Goal: Task Accomplishment & Management: Complete application form

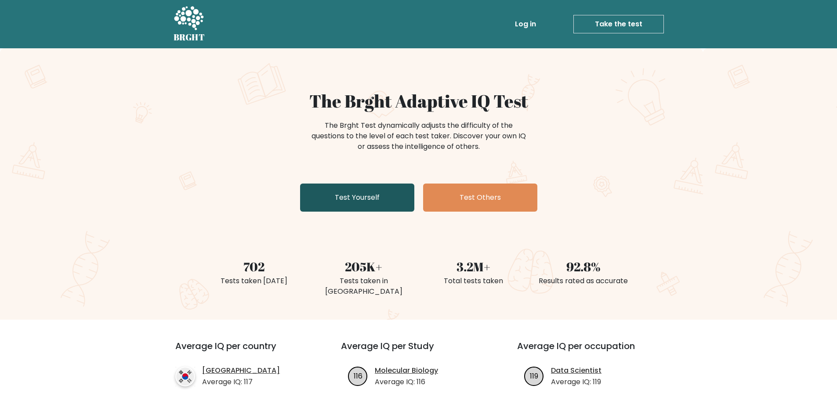
click at [388, 201] on link "Test Yourself" at bounding box center [357, 198] width 114 height 28
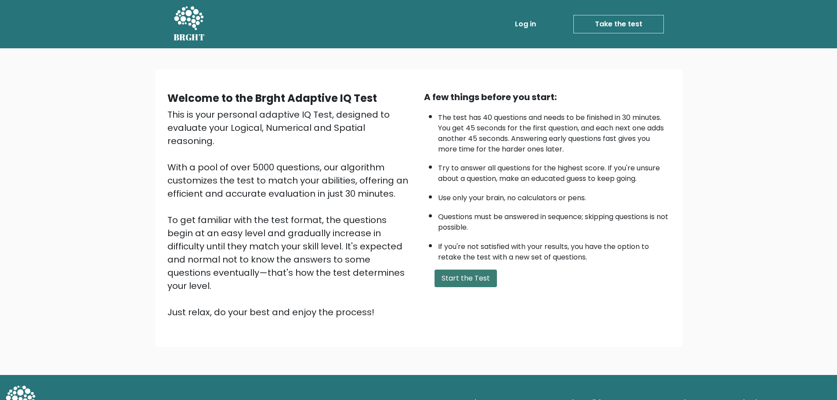
click at [455, 275] on button "Start the Test" at bounding box center [465, 279] width 62 height 18
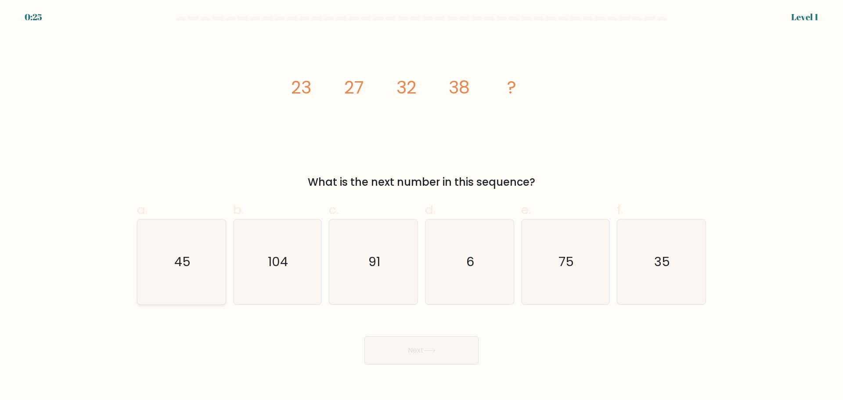
click at [172, 263] on icon "45" at bounding box center [181, 262] width 85 height 85
click at [422, 206] on input "a. 45" at bounding box center [422, 203] width 0 height 6
radio input "true"
click at [442, 358] on button "Next" at bounding box center [421, 350] width 114 height 28
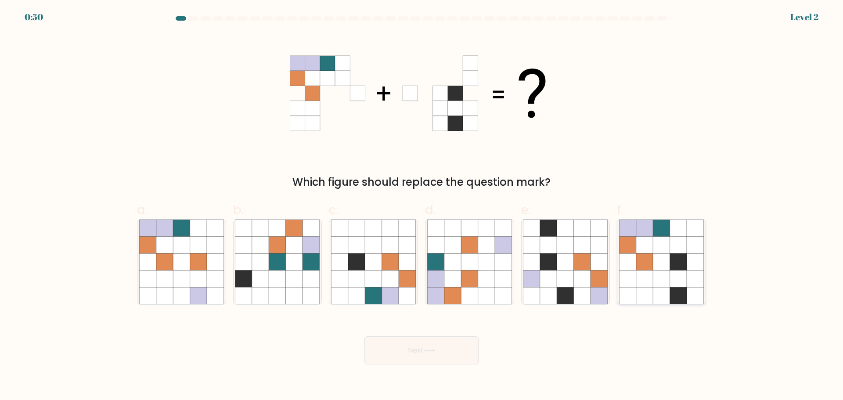
click at [659, 242] on icon at bounding box center [661, 244] width 17 height 17
click at [422, 206] on input "f." at bounding box center [422, 203] width 0 height 6
radio input "true"
click at [441, 351] on button "Next" at bounding box center [421, 350] width 114 height 28
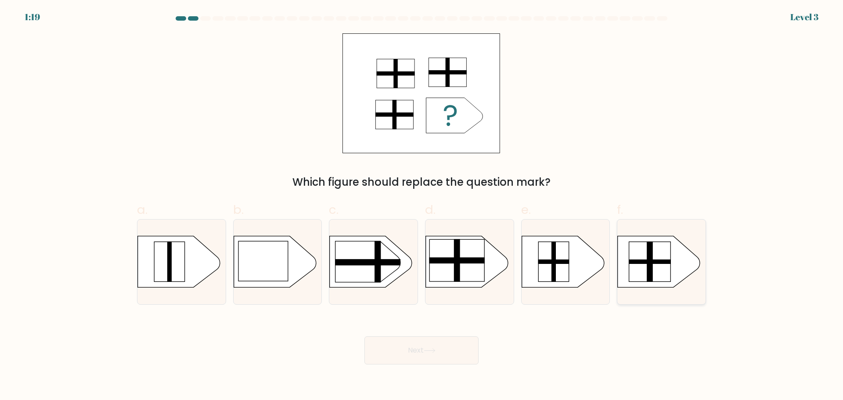
click at [671, 264] on rect at bounding box center [650, 262] width 42 height 40
click at [422, 206] on input "f." at bounding box center [422, 203] width 0 height 6
radio input "true"
click at [459, 347] on button "Next" at bounding box center [421, 350] width 114 height 28
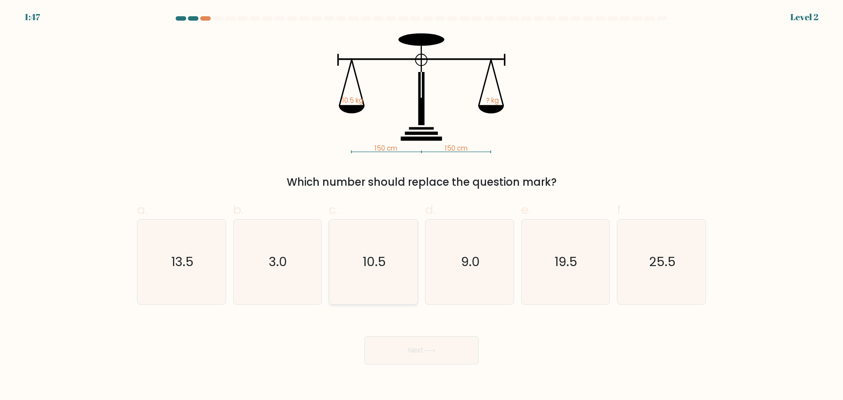
click at [379, 248] on icon "10.5" at bounding box center [373, 262] width 85 height 85
click at [422, 206] on input "c. 10.5" at bounding box center [422, 203] width 0 height 6
radio input "true"
click at [431, 349] on icon at bounding box center [430, 350] width 12 height 5
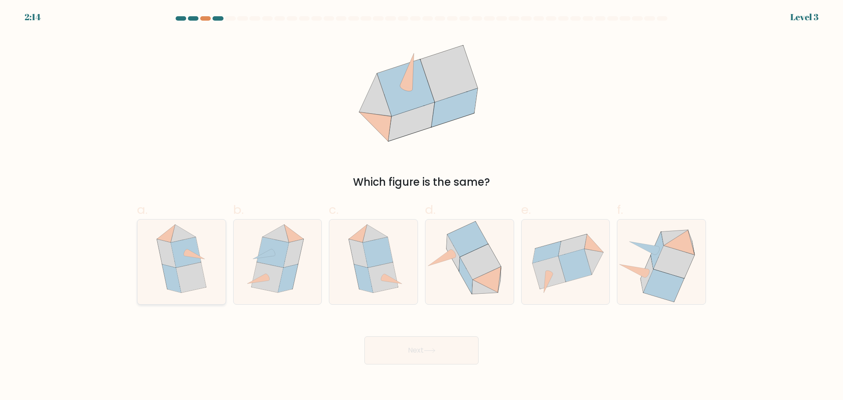
click at [195, 287] on icon at bounding box center [191, 277] width 30 height 30
click at [422, 206] on input "a." at bounding box center [422, 203] width 0 height 6
radio input "true"
click at [399, 335] on div "Next" at bounding box center [422, 339] width 580 height 49
click at [403, 341] on button "Next" at bounding box center [421, 350] width 114 height 28
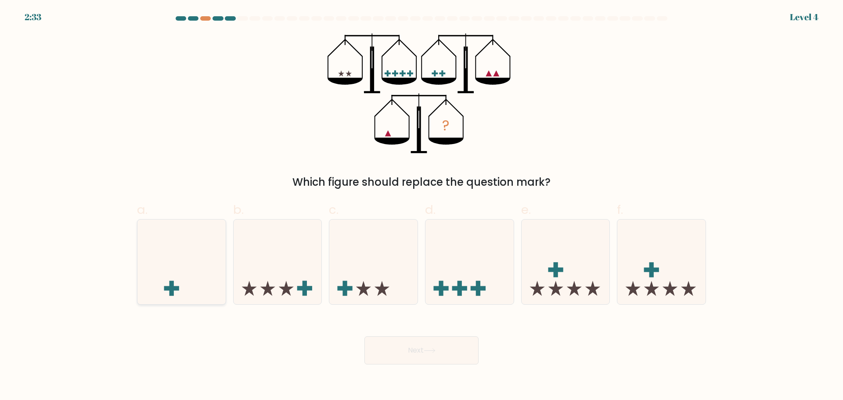
click at [193, 283] on icon at bounding box center [181, 261] width 88 height 73
click at [422, 206] on input "a." at bounding box center [422, 203] width 0 height 6
radio input "true"
drag, startPoint x: 311, startPoint y: 287, endPoint x: 311, endPoint y: 292, distance: 5.3
click at [311, 287] on rect at bounding box center [304, 288] width 15 height 4
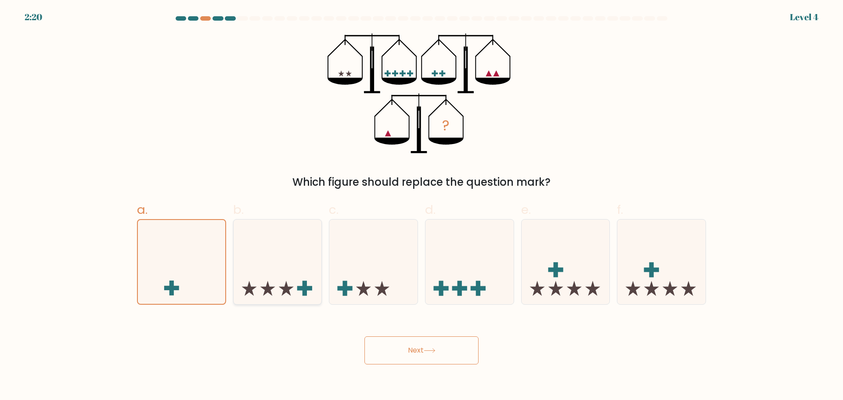
click at [422, 206] on input "b." at bounding box center [422, 203] width 0 height 6
radio input "true"
drag, startPoint x: 197, startPoint y: 273, endPoint x: 204, endPoint y: 279, distance: 9.1
click at [197, 274] on icon at bounding box center [181, 261] width 88 height 73
click at [422, 206] on input "a." at bounding box center [422, 203] width 0 height 6
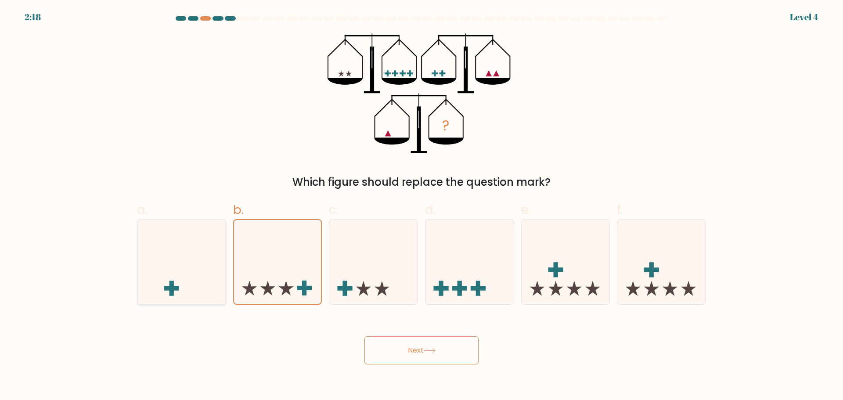
radio input "true"
click at [379, 339] on button "Next" at bounding box center [421, 350] width 114 height 28
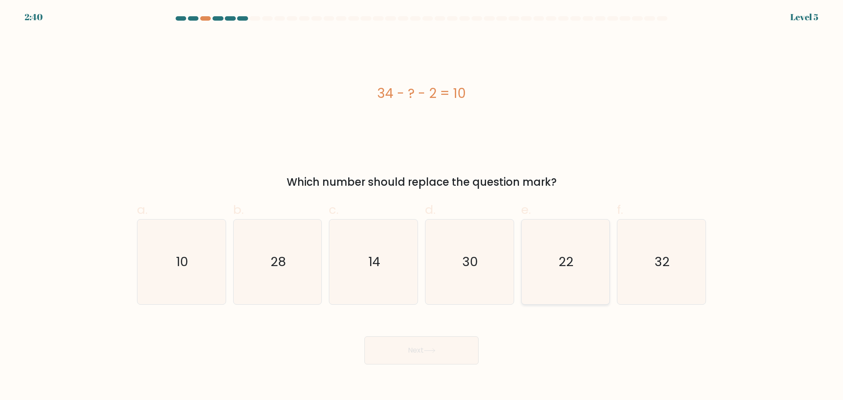
click at [553, 251] on icon "22" at bounding box center [565, 262] width 85 height 85
click at [422, 206] on input "e. 22" at bounding box center [422, 203] width 0 height 6
radio input "true"
drag, startPoint x: 476, startPoint y: 370, endPoint x: 443, endPoint y: 365, distance: 33.7
click at [473, 370] on body "2:40 Level 5 a." at bounding box center [421, 200] width 843 height 400
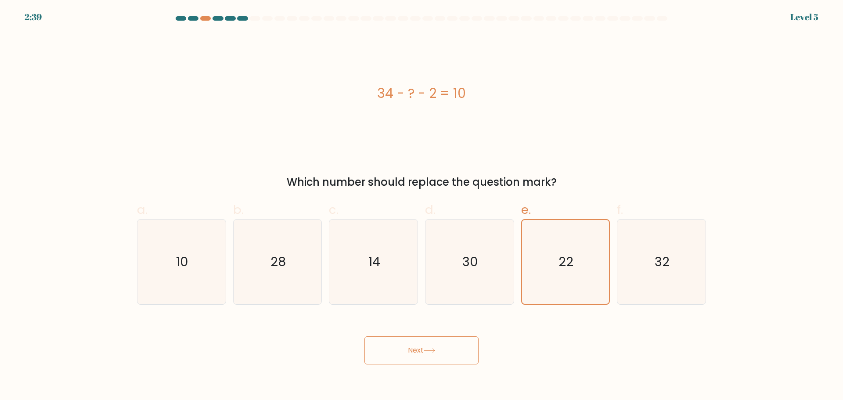
click at [443, 365] on body "2:39 Level 5 a." at bounding box center [421, 200] width 843 height 400
click at [455, 357] on button "Next" at bounding box center [421, 350] width 114 height 28
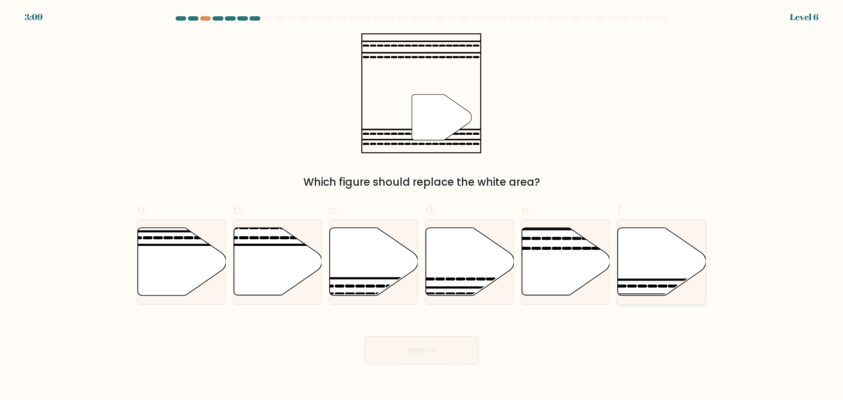
click at [628, 250] on icon at bounding box center [662, 261] width 88 height 68
click at [422, 206] on input "f." at bounding box center [422, 203] width 0 height 6
radio input "true"
click at [440, 350] on button "Next" at bounding box center [421, 350] width 114 height 28
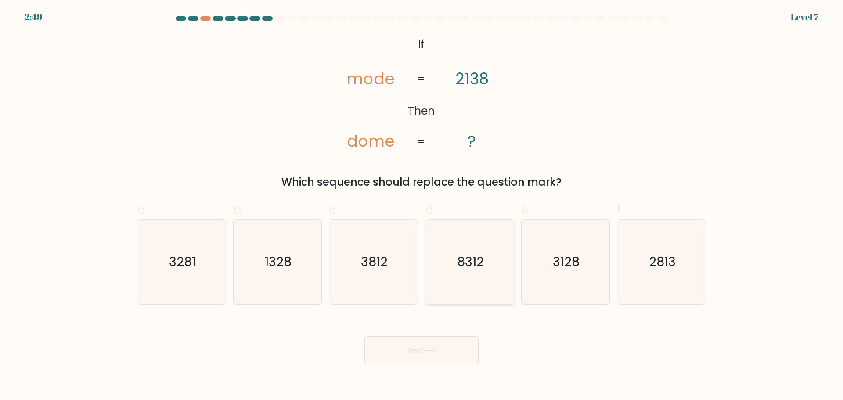
drag, startPoint x: 560, startPoint y: 271, endPoint x: 512, endPoint y: 296, distance: 54.2
click at [560, 271] on icon "3128" at bounding box center [565, 262] width 85 height 85
click at [422, 206] on input "e. 3128" at bounding box center [422, 203] width 0 height 6
radio input "true"
click at [427, 343] on button "Next" at bounding box center [421, 350] width 114 height 28
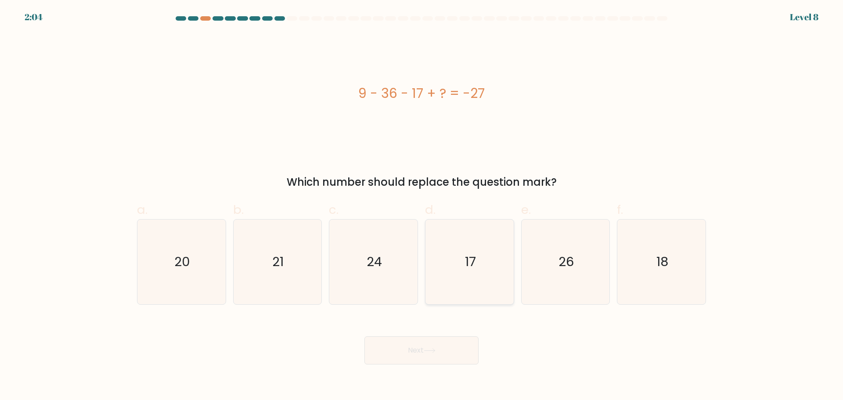
click at [491, 276] on icon "17" at bounding box center [469, 262] width 85 height 85
click at [422, 206] on input "d. 17" at bounding box center [422, 203] width 0 height 6
radio input "true"
click at [458, 352] on button "Next" at bounding box center [421, 350] width 114 height 28
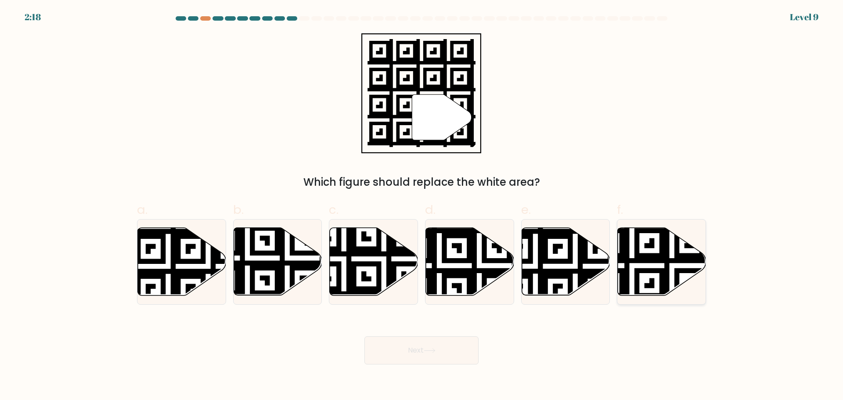
click at [639, 242] on icon at bounding box center [632, 226] width 160 height 160
click at [422, 206] on input "f." at bounding box center [422, 203] width 0 height 6
radio input "true"
click at [458, 347] on button "Next" at bounding box center [421, 350] width 114 height 28
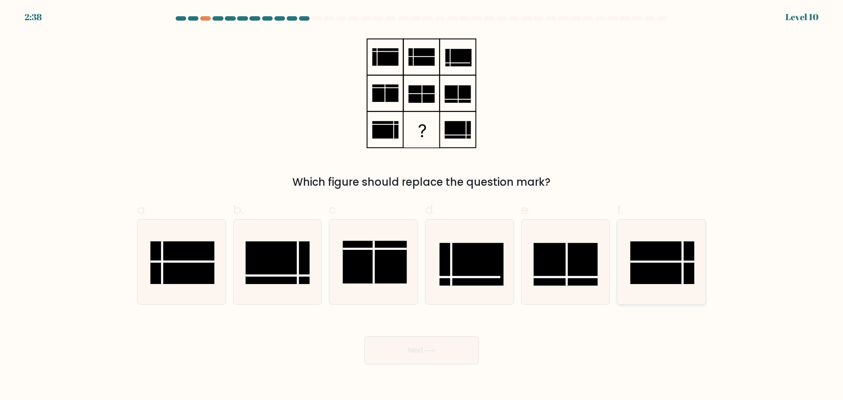
click at [672, 239] on icon at bounding box center [661, 262] width 85 height 85
click at [422, 206] on input "f." at bounding box center [422, 203] width 0 height 6
radio input "true"
click at [434, 344] on button "Next" at bounding box center [421, 350] width 114 height 28
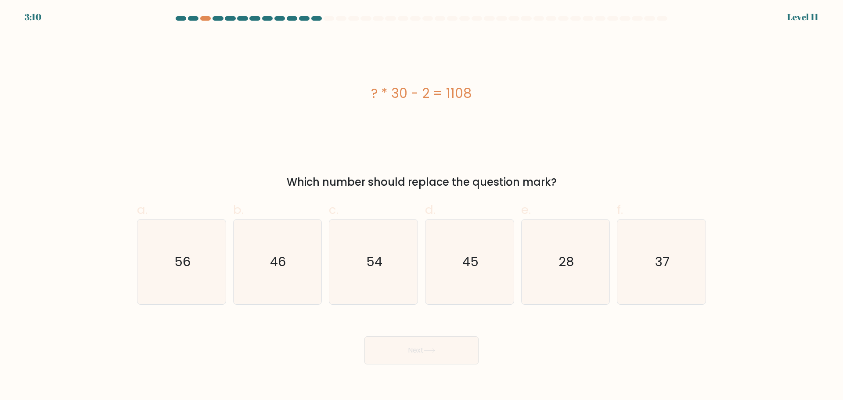
click at [383, 91] on div "? * 30 - 2 = 1108" at bounding box center [421, 93] width 569 height 20
click at [386, 91] on div "? * 30 - 2 = 1108" at bounding box center [421, 93] width 569 height 20
click at [391, 119] on div "? * 30 - 2 = 1108" at bounding box center [421, 93] width 569 height 120
click at [687, 296] on icon "37" at bounding box center [661, 262] width 85 height 85
click at [422, 206] on input "f. 37" at bounding box center [422, 203] width 0 height 6
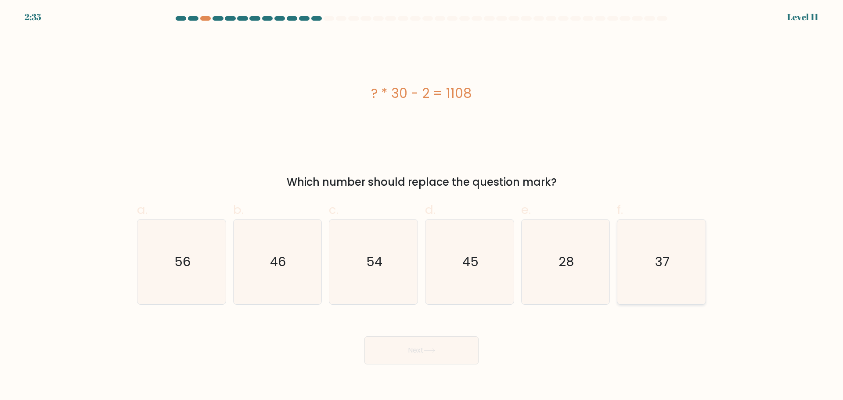
radio input "true"
click at [396, 355] on button "Next" at bounding box center [421, 350] width 114 height 28
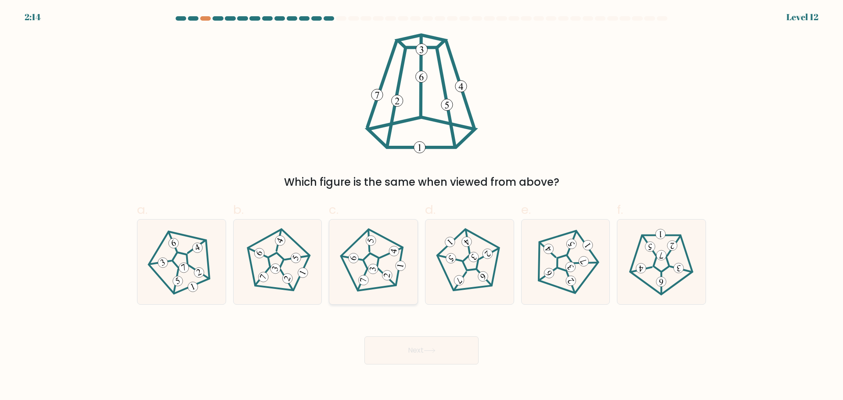
click at [381, 273] on icon at bounding box center [373, 262] width 68 height 68
click at [422, 206] on input "c." at bounding box center [422, 203] width 0 height 6
radio input "true"
drag, startPoint x: 449, startPoint y: 349, endPoint x: 462, endPoint y: 353, distance: 14.1
click at [450, 350] on button "Next" at bounding box center [421, 350] width 114 height 28
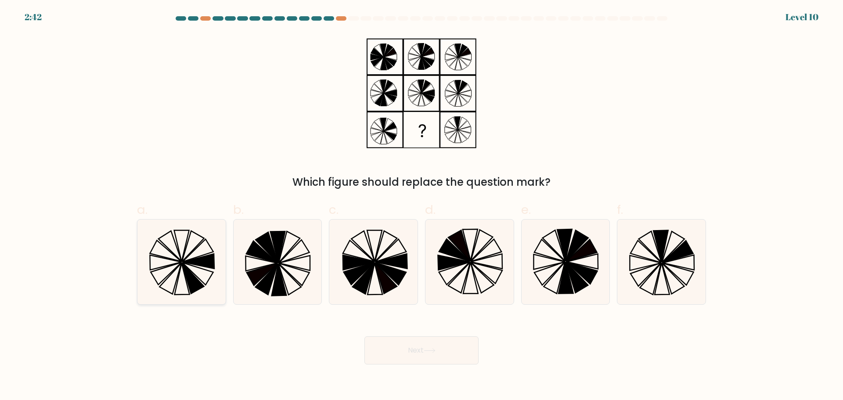
click at [199, 278] on icon at bounding box center [197, 274] width 31 height 22
click at [422, 206] on input "a." at bounding box center [422, 203] width 0 height 6
radio input "true"
click at [727, 250] on form at bounding box center [421, 190] width 843 height 348
click at [658, 262] on icon at bounding box center [645, 262] width 31 height 15
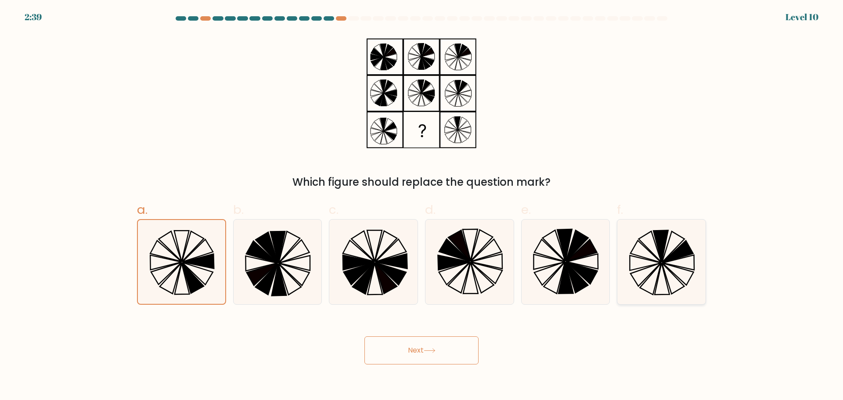
click at [422, 206] on input "f." at bounding box center [422, 203] width 0 height 6
radio input "true"
click at [200, 281] on icon at bounding box center [181, 262] width 85 height 85
click at [422, 206] on input "a." at bounding box center [422, 203] width 0 height 6
radio input "true"
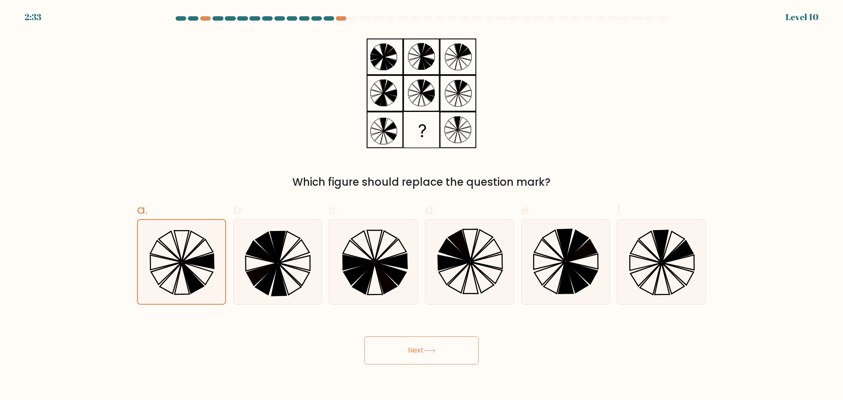
click at [408, 353] on button "Next" at bounding box center [421, 350] width 114 height 28
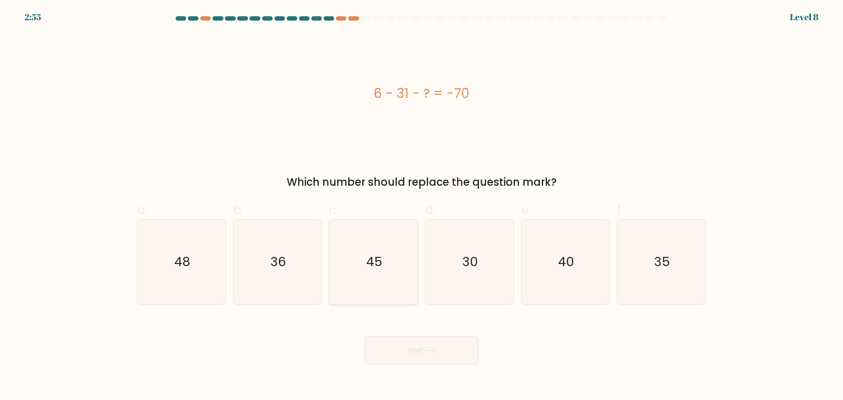
click at [404, 270] on icon "45" at bounding box center [373, 262] width 85 height 85
click at [422, 206] on input "c. 45" at bounding box center [422, 203] width 0 height 6
radio input "true"
click at [432, 348] on icon at bounding box center [430, 350] width 12 height 5
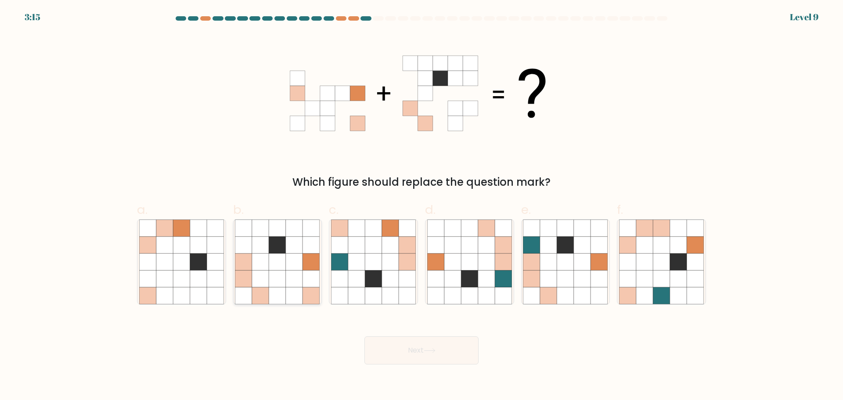
click at [283, 260] on icon at bounding box center [277, 261] width 17 height 17
click at [422, 206] on input "b." at bounding box center [422, 203] width 0 height 6
radio input "true"
drag, startPoint x: 428, startPoint y: 339, endPoint x: 437, endPoint y: 339, distance: 8.4
click at [429, 339] on button "Next" at bounding box center [421, 350] width 114 height 28
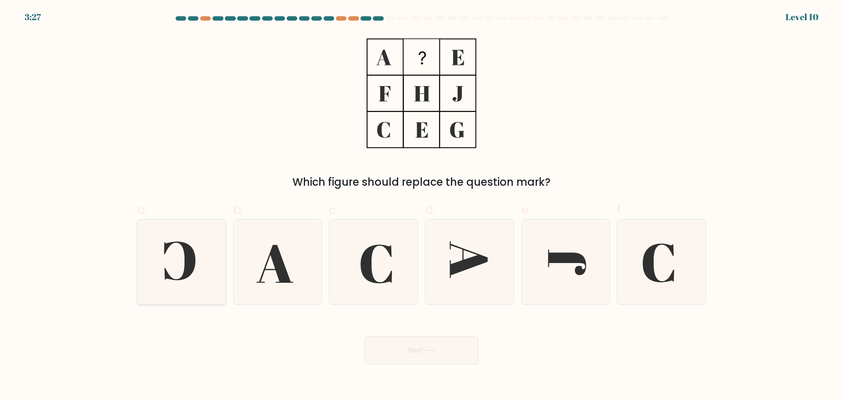
click at [193, 271] on icon at bounding box center [180, 261] width 32 height 39
click at [422, 206] on input "a." at bounding box center [422, 203] width 0 height 6
radio input "true"
click at [299, 274] on icon at bounding box center [277, 262] width 85 height 85
click at [422, 206] on input "b." at bounding box center [422, 203] width 0 height 6
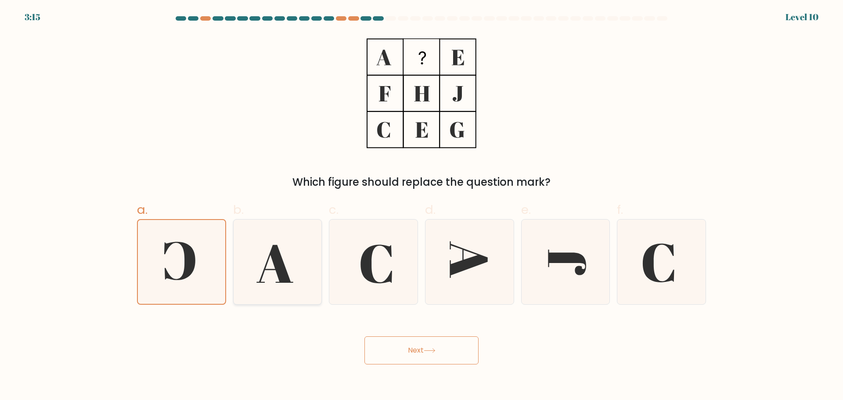
radio input "true"
click at [433, 352] on icon at bounding box center [430, 350] width 12 height 5
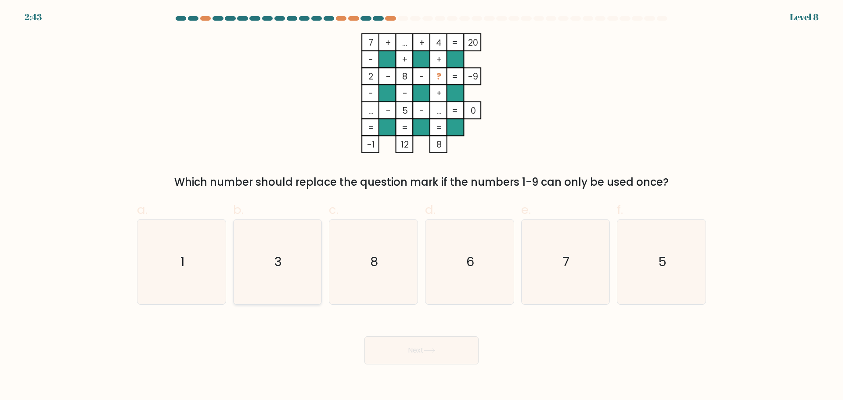
click at [257, 289] on icon "3" at bounding box center [277, 262] width 85 height 85
click at [422, 206] on input "b. 3" at bounding box center [422, 203] width 0 height 6
radio input "true"
click at [439, 345] on button "Next" at bounding box center [421, 350] width 114 height 28
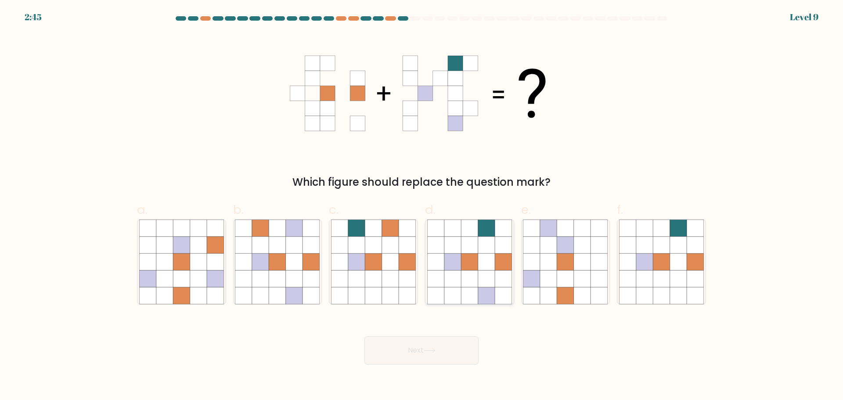
click at [482, 277] on icon at bounding box center [486, 278] width 17 height 17
click at [422, 206] on input "d." at bounding box center [422, 203] width 0 height 6
radio input "true"
click at [435, 357] on button "Next" at bounding box center [421, 350] width 114 height 28
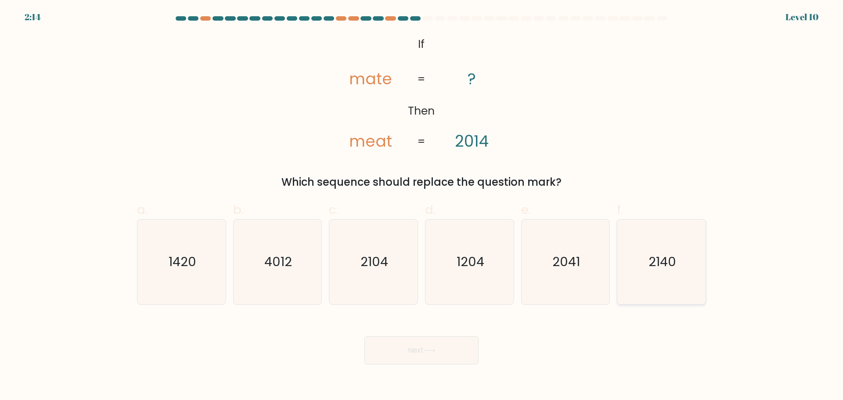
click at [658, 265] on text "2140" at bounding box center [663, 262] width 28 height 18
click at [422, 206] on input "f. 2140" at bounding box center [422, 203] width 0 height 6
radio input "true"
click at [602, 265] on icon "2041" at bounding box center [565, 262] width 85 height 85
click at [422, 206] on input "e. 2041" at bounding box center [422, 203] width 0 height 6
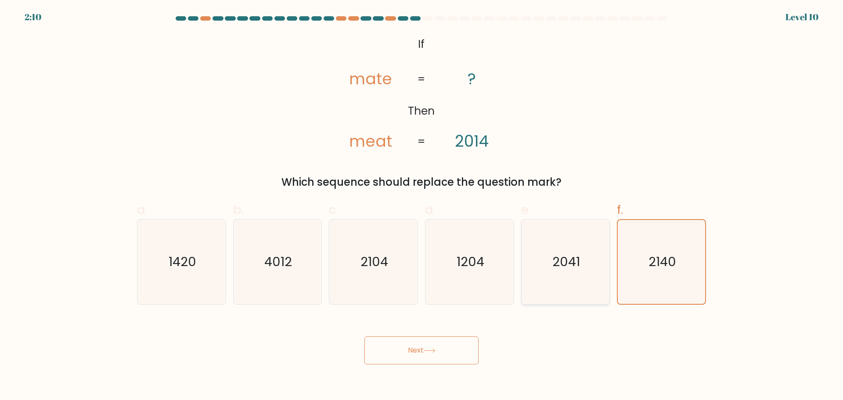
radio input "true"
click at [440, 347] on button "Next" at bounding box center [421, 350] width 114 height 28
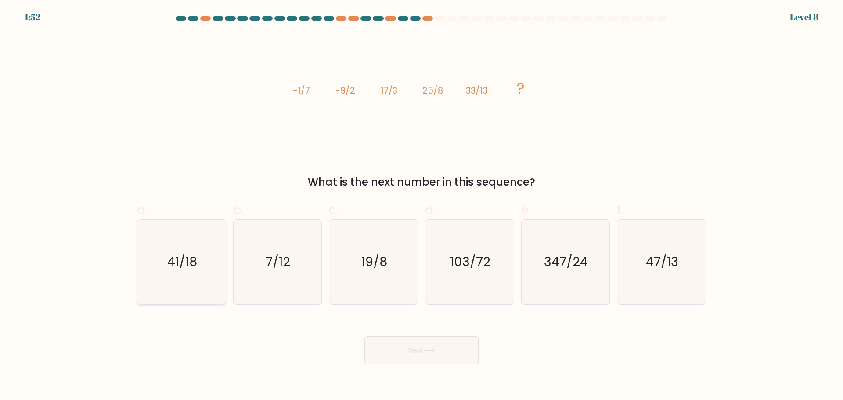
click at [200, 255] on icon "41/18" at bounding box center [181, 262] width 85 height 85
click at [422, 206] on input "a. 41/18" at bounding box center [422, 203] width 0 height 6
radio input "true"
click at [438, 357] on button "Next" at bounding box center [421, 350] width 114 height 28
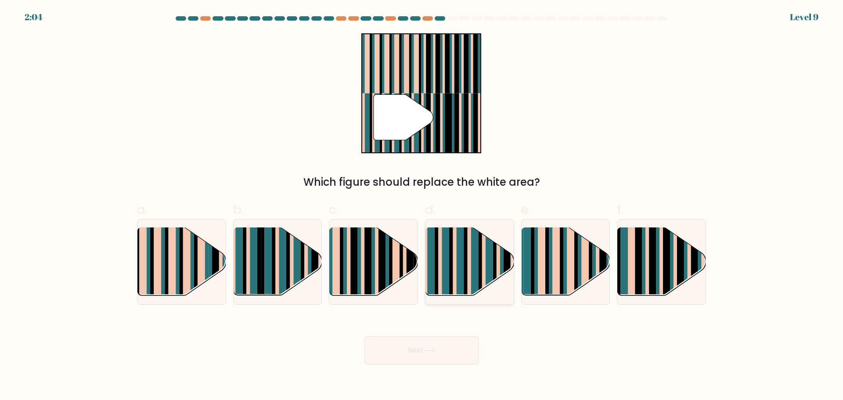
click at [458, 241] on rect at bounding box center [460, 269] width 7 height 87
click at [422, 206] on input "d." at bounding box center [422, 203] width 0 height 6
radio input "true"
click at [437, 367] on body "2:03 Level 9" at bounding box center [421, 200] width 843 height 400
click at [436, 366] on body "2:02 Level 9" at bounding box center [421, 200] width 843 height 400
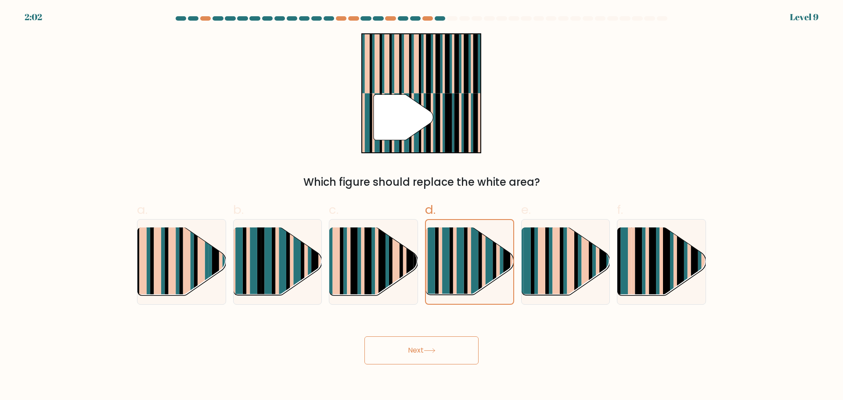
click at [436, 358] on button "Next" at bounding box center [421, 350] width 114 height 28
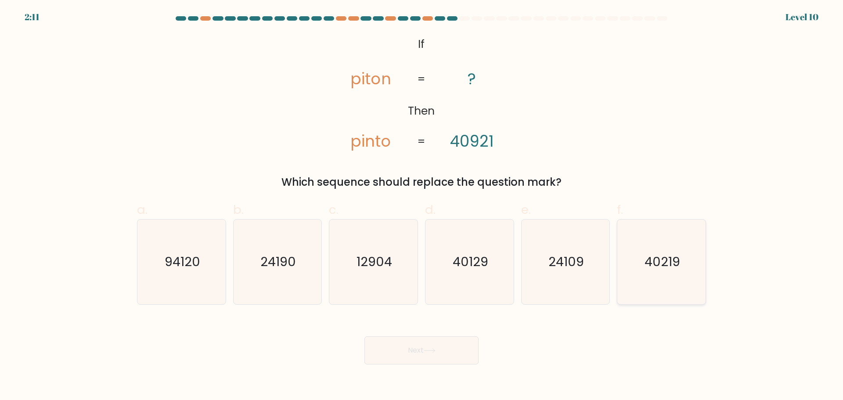
click at [657, 271] on icon "40219" at bounding box center [661, 262] width 85 height 85
click at [422, 206] on input "f. 40219" at bounding box center [422, 203] width 0 height 6
radio input "true"
click at [431, 345] on button "Next" at bounding box center [421, 350] width 114 height 28
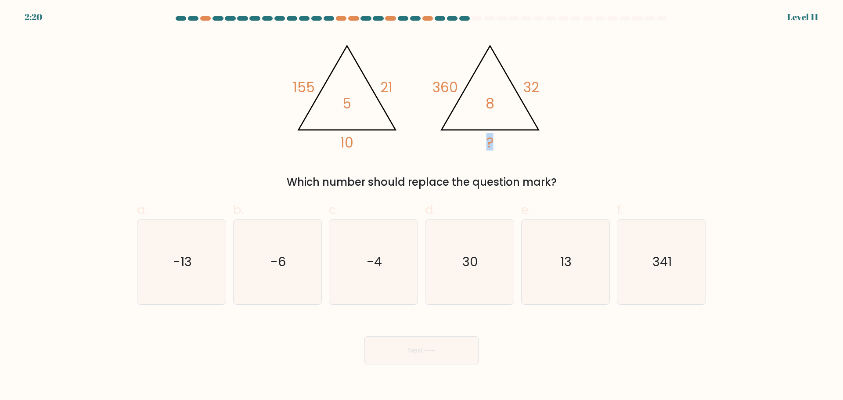
drag, startPoint x: 483, startPoint y: 144, endPoint x: 537, endPoint y: 148, distance: 53.3
click at [537, 148] on icon "@import url('https://fonts.googleapis.com/css?family=Abril+Fatface:400,100,100i…" at bounding box center [421, 93] width 263 height 120
click at [545, 251] on icon "13" at bounding box center [565, 262] width 85 height 85
click at [422, 206] on input "e. 13" at bounding box center [422, 203] width 0 height 6
radio input "true"
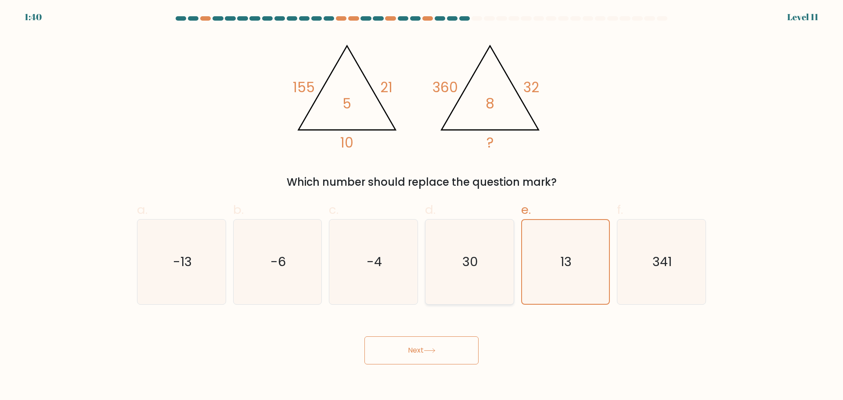
click at [476, 287] on icon "30" at bounding box center [469, 262] width 85 height 85
click at [422, 206] on input "d. 30" at bounding box center [422, 203] width 0 height 6
radio input "true"
drag, startPoint x: 541, startPoint y: 325, endPoint x: 554, endPoint y: 298, distance: 29.7
click at [543, 319] on div "Next" at bounding box center [422, 339] width 580 height 49
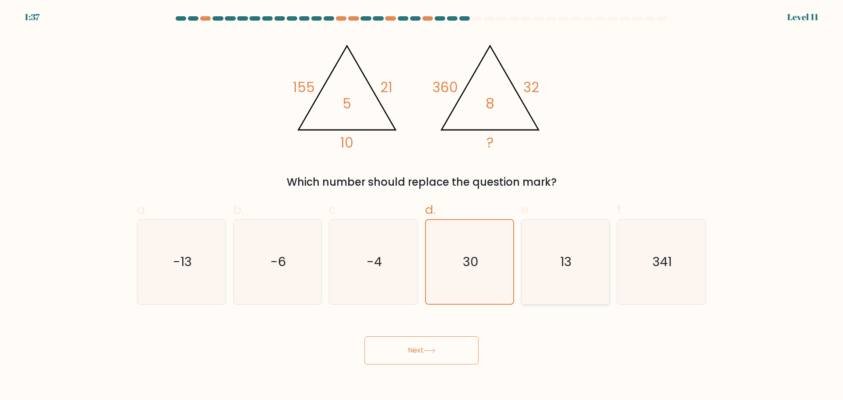
click at [554, 298] on icon "13" at bounding box center [565, 262] width 85 height 85
click at [422, 206] on input "e. 13" at bounding box center [422, 203] width 0 height 6
radio input "true"
click at [403, 352] on button "Next" at bounding box center [421, 350] width 114 height 28
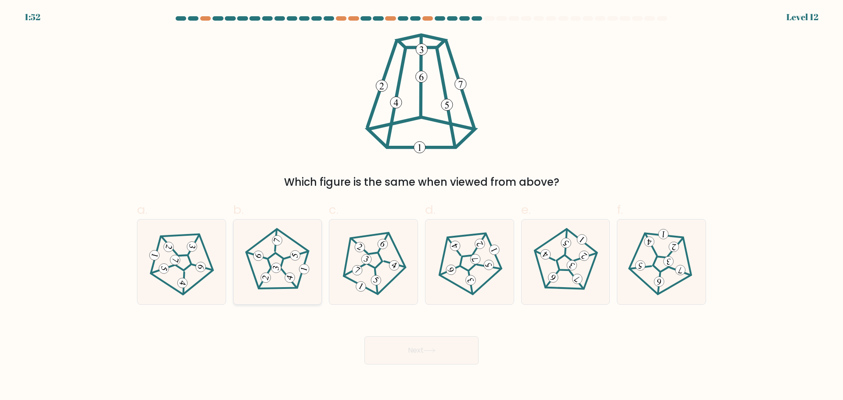
click at [282, 267] on icon at bounding box center [278, 262] width 68 height 68
click at [422, 206] on input "b." at bounding box center [422, 203] width 0 height 6
radio input "true"
click at [425, 346] on button "Next" at bounding box center [421, 350] width 114 height 28
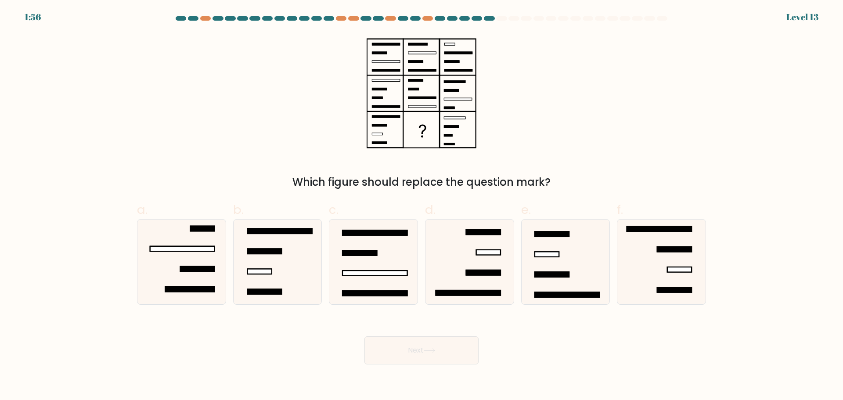
click at [417, 123] on rect at bounding box center [421, 129] width 35 height 35
click at [572, 270] on icon at bounding box center [565, 262] width 85 height 85
click at [422, 206] on input "e." at bounding box center [422, 203] width 0 height 6
radio input "true"
click at [454, 349] on button "Next" at bounding box center [421, 350] width 114 height 28
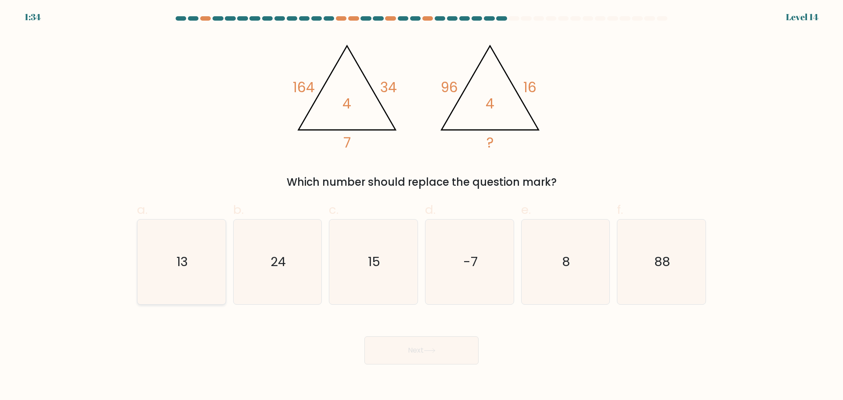
click at [212, 271] on icon "13" at bounding box center [181, 262] width 85 height 85
click at [422, 206] on input "a. 13" at bounding box center [422, 203] width 0 height 6
radio input "true"
click at [415, 351] on button "Next" at bounding box center [421, 350] width 114 height 28
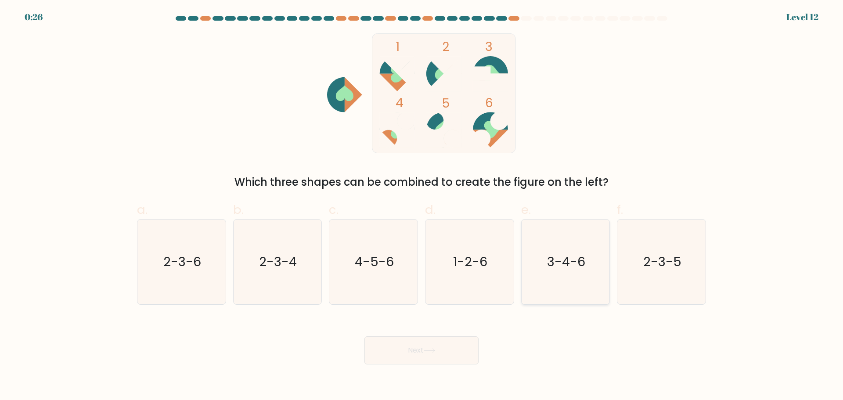
drag, startPoint x: 580, startPoint y: 260, endPoint x: 579, endPoint y: 264, distance: 4.4
click at [580, 260] on text "3-4-6" at bounding box center [566, 262] width 38 height 18
click at [422, 206] on input "e. 3-4-6" at bounding box center [422, 203] width 0 height 6
radio input "true"
click at [448, 356] on button "Next" at bounding box center [421, 350] width 114 height 28
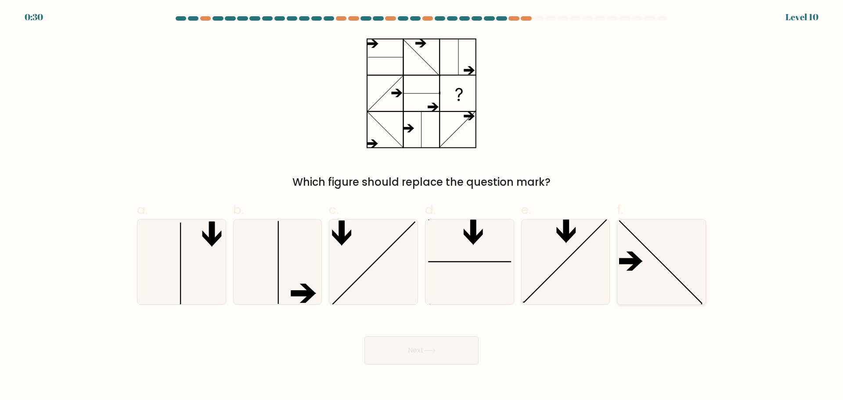
click at [660, 249] on icon at bounding box center [661, 262] width 85 height 85
click at [422, 206] on input "f." at bounding box center [422, 203] width 0 height 6
radio input "true"
click at [456, 353] on button "Next" at bounding box center [421, 350] width 114 height 28
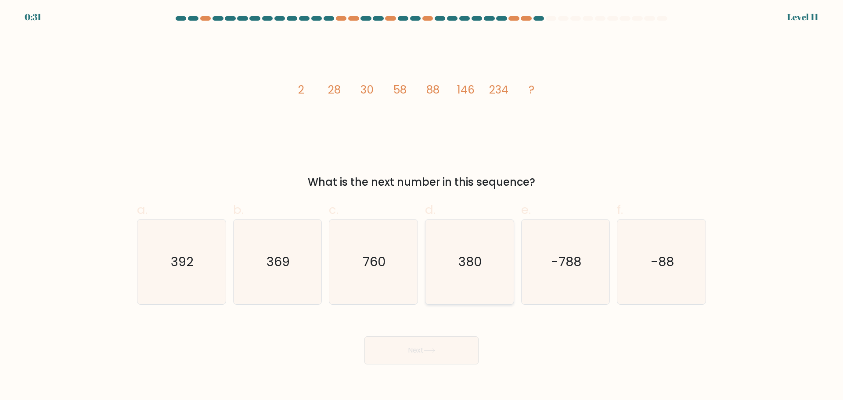
click at [486, 296] on icon "380" at bounding box center [469, 262] width 85 height 85
click at [422, 206] on input "d. 380" at bounding box center [422, 203] width 0 height 6
radio input "true"
drag, startPoint x: 448, startPoint y: 364, endPoint x: 448, endPoint y: 358, distance: 6.6
click at [448, 364] on body "0:24 Level 11" at bounding box center [421, 200] width 843 height 400
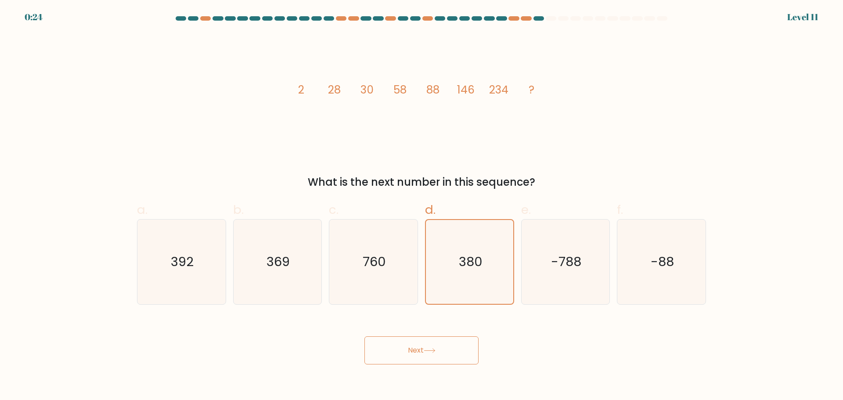
click at [447, 349] on button "Next" at bounding box center [421, 350] width 114 height 28
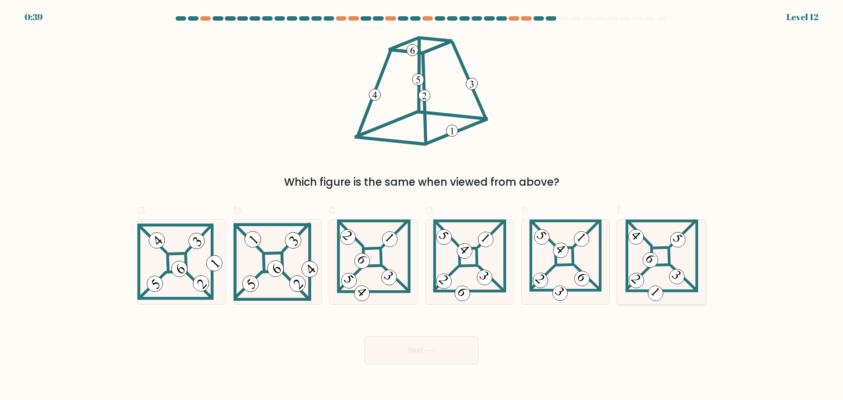
click at [678, 263] on icon at bounding box center [661, 262] width 73 height 85
click at [422, 206] on input "f." at bounding box center [422, 203] width 0 height 6
radio input "true"
click at [467, 348] on button "Next" at bounding box center [421, 350] width 114 height 28
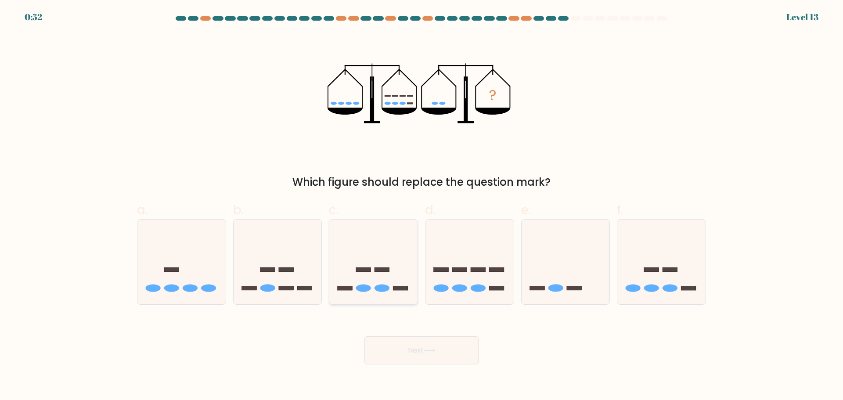
click at [390, 279] on icon at bounding box center [373, 261] width 88 height 73
click at [422, 206] on input "c." at bounding box center [422, 203] width 0 height 6
radio input "true"
click at [451, 349] on button "Next" at bounding box center [421, 350] width 114 height 28
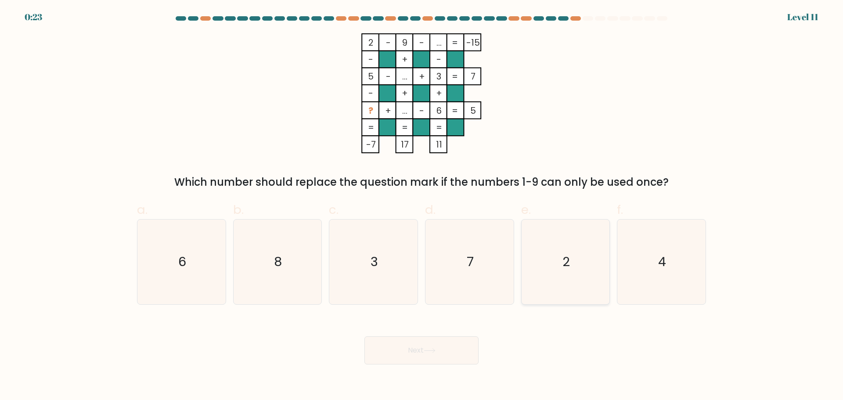
click at [550, 245] on icon "2" at bounding box center [565, 262] width 85 height 85
click at [422, 206] on input "e. 2" at bounding box center [422, 203] width 0 height 6
radio input "true"
click at [350, 291] on icon "3" at bounding box center [373, 262] width 85 height 85
click at [422, 206] on input "c. 3" at bounding box center [422, 203] width 0 height 6
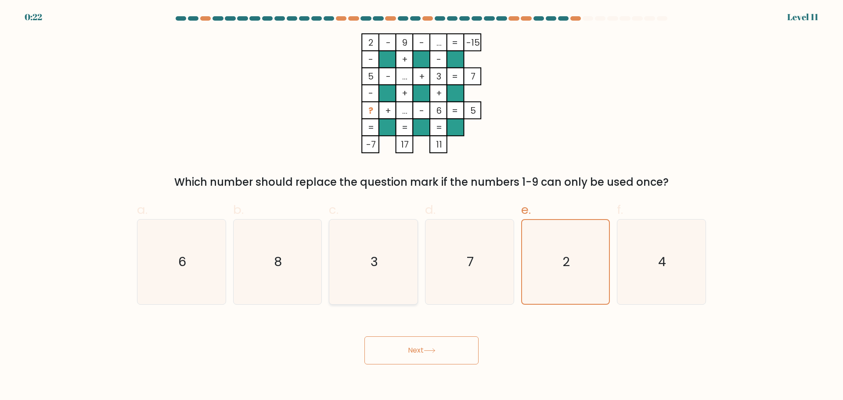
radio input "true"
click at [372, 289] on icon "3" at bounding box center [374, 262] width 84 height 84
click at [422, 206] on input "c. 3" at bounding box center [422, 203] width 0 height 6
click at [573, 273] on icon "2" at bounding box center [565, 262] width 85 height 85
click at [422, 206] on input "e. 2" at bounding box center [422, 203] width 0 height 6
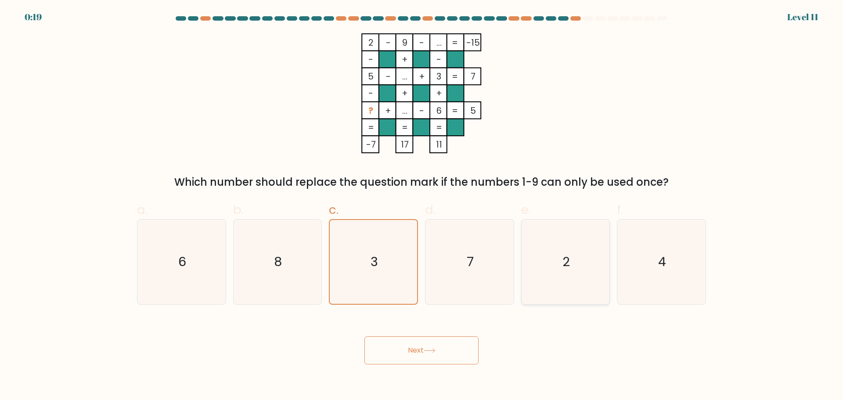
radio input "true"
click at [457, 346] on button "Next" at bounding box center [421, 350] width 114 height 28
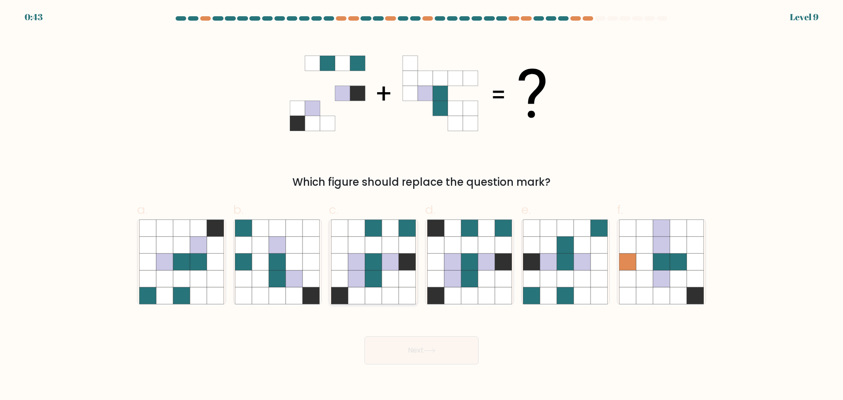
click at [395, 263] on icon at bounding box center [390, 261] width 17 height 17
click at [422, 206] on input "c." at bounding box center [422, 203] width 0 height 6
radio input "true"
click at [460, 342] on button "Next" at bounding box center [421, 350] width 114 height 28
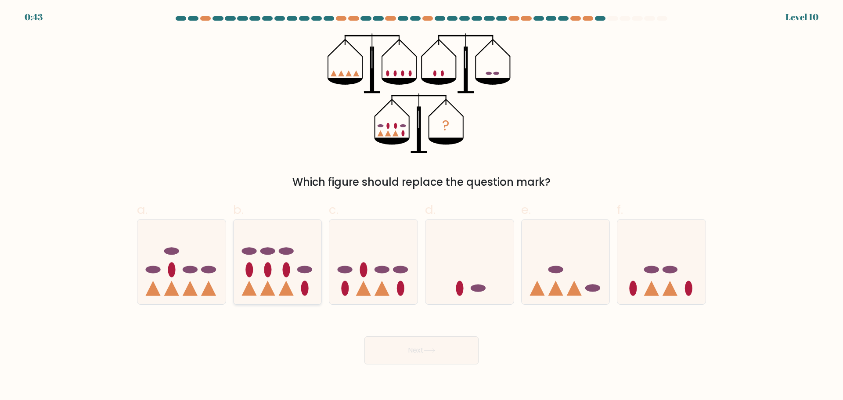
click at [261, 274] on icon at bounding box center [278, 261] width 88 height 73
click at [422, 206] on input "b." at bounding box center [422, 203] width 0 height 6
radio input "true"
click at [416, 352] on button "Next" at bounding box center [421, 350] width 114 height 28
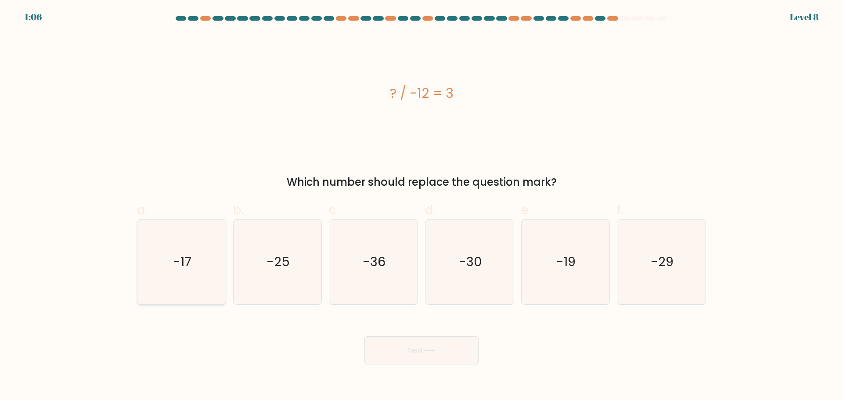
click at [158, 272] on icon "-17" at bounding box center [181, 262] width 85 height 85
click at [422, 206] on input "a. -17" at bounding box center [422, 203] width 0 height 6
radio input "true"
click at [386, 263] on icon "-36" at bounding box center [373, 262] width 85 height 85
click at [422, 206] on input "c. -36" at bounding box center [422, 203] width 0 height 6
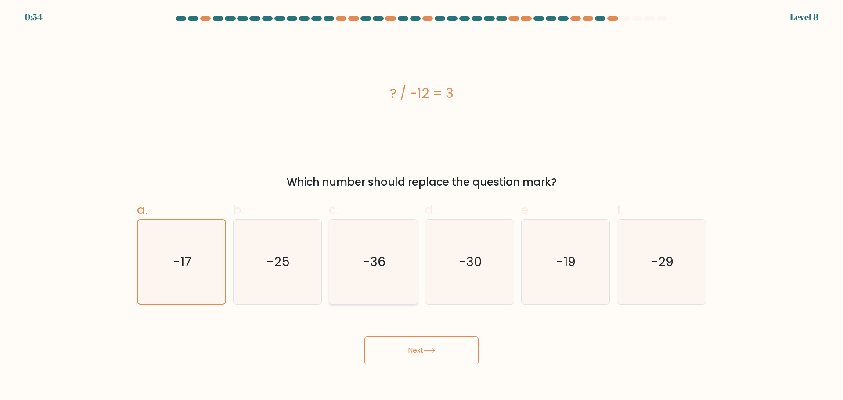
radio input "true"
click at [422, 337] on button "Next" at bounding box center [421, 350] width 114 height 28
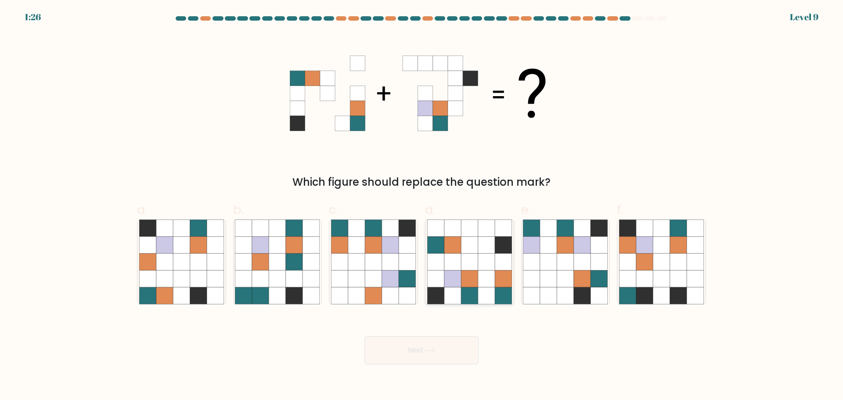
click at [466, 269] on icon at bounding box center [469, 261] width 17 height 17
click at [422, 206] on input "d." at bounding box center [422, 203] width 0 height 6
radio input "true"
click at [457, 350] on button "Next" at bounding box center [421, 350] width 114 height 28
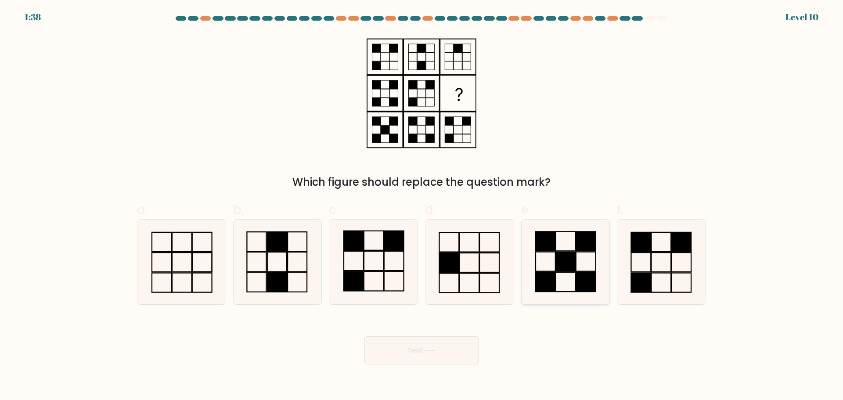
click at [589, 273] on rect at bounding box center [586, 281] width 20 height 19
click at [422, 206] on input "e." at bounding box center [422, 203] width 0 height 6
radio input "true"
click at [456, 346] on button "Next" at bounding box center [421, 350] width 114 height 28
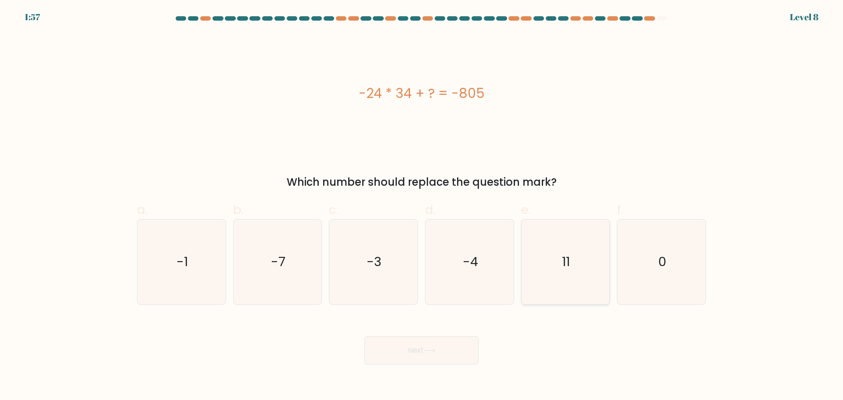
click at [600, 262] on icon "11" at bounding box center [565, 262] width 85 height 85
click at [422, 206] on input "e. 11" at bounding box center [422, 203] width 0 height 6
radio input "true"
click at [455, 347] on button "Next" at bounding box center [421, 350] width 114 height 28
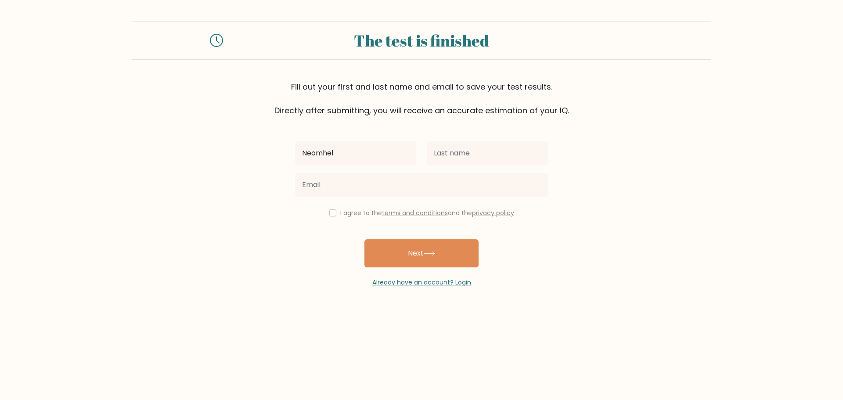
type input "neomhel [PERSON_NAME]"
click at [459, 148] on input "text" at bounding box center [487, 153] width 121 height 25
type input "Villalino"
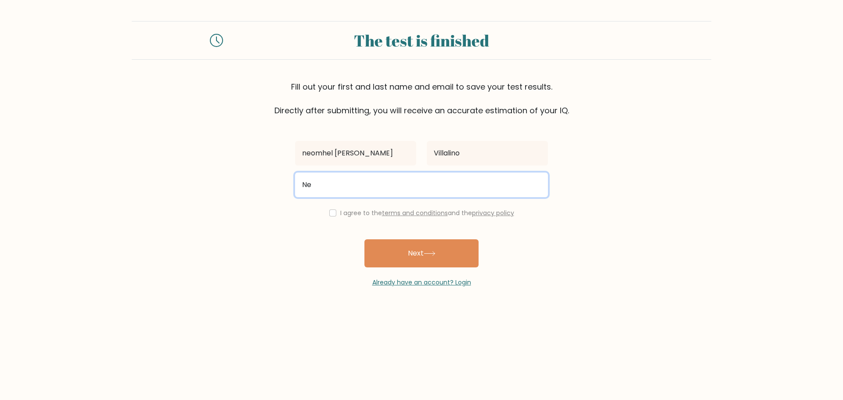
type input "N"
type input "neomhelvillalino@yahoo.com"
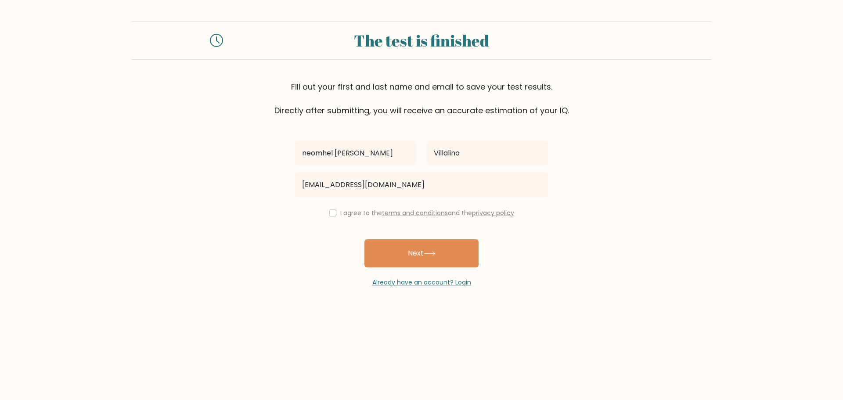
click at [336, 212] on div "I agree to the terms and conditions and the privacy policy" at bounding box center [421, 213] width 263 height 11
click at [330, 213] on input "checkbox" at bounding box center [332, 212] width 7 height 7
checkbox input "true"
click at [407, 256] on button "Next" at bounding box center [421, 253] width 114 height 28
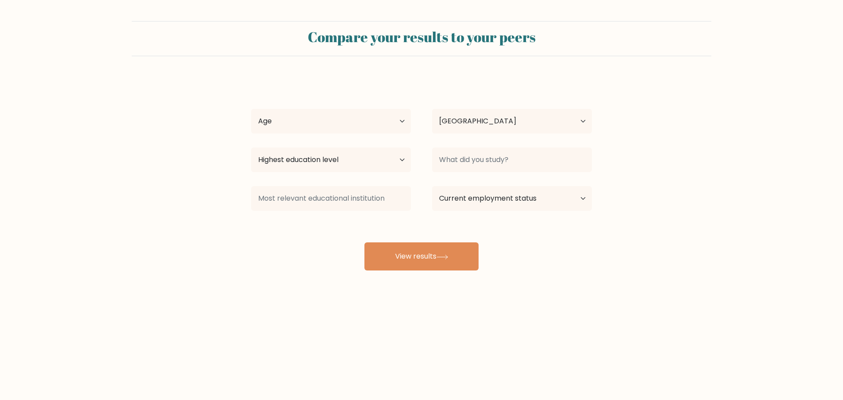
select select "PH"
click at [351, 114] on select "Age Under 18 years old 18-24 years old 25-34 years old 35-44 years old 45-54 ye…" at bounding box center [331, 121] width 160 height 25
select select "25_34"
click at [251, 109] on select "Age Under 18 years old 18-24 years old 25-34 years old 35-44 years old 45-54 ye…" at bounding box center [331, 121] width 160 height 25
click at [469, 119] on select "Country Afghanistan Albania Algeria American Samoa Andorra Angola Anguilla Anta…" at bounding box center [512, 121] width 160 height 25
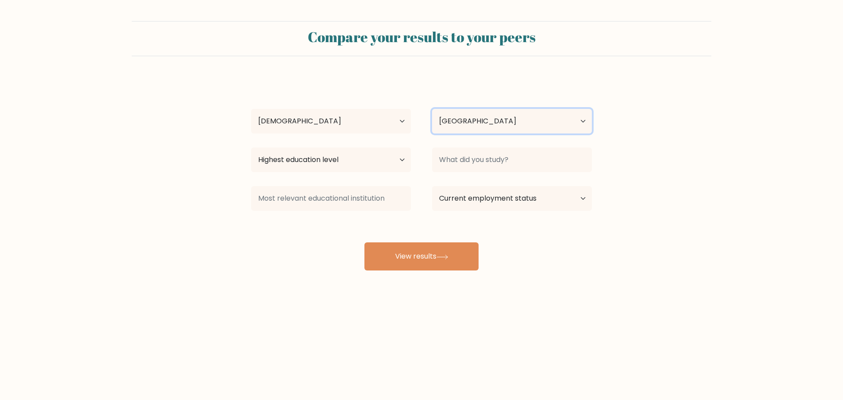
drag, startPoint x: 469, startPoint y: 119, endPoint x: 400, endPoint y: 146, distance: 74.0
click at [469, 119] on select "Country Afghanistan Albania Algeria American Samoa Andorra Angola Anguilla Anta…" at bounding box center [512, 121] width 160 height 25
click at [351, 160] on select "Highest education level No schooling Primary Lower Secondary Upper Secondary Oc…" at bounding box center [331, 160] width 160 height 25
select select "bachelors_degree"
click at [251, 148] on select "Highest education level No schooling Primary Lower Secondary Upper Secondary Oc…" at bounding box center [331, 160] width 160 height 25
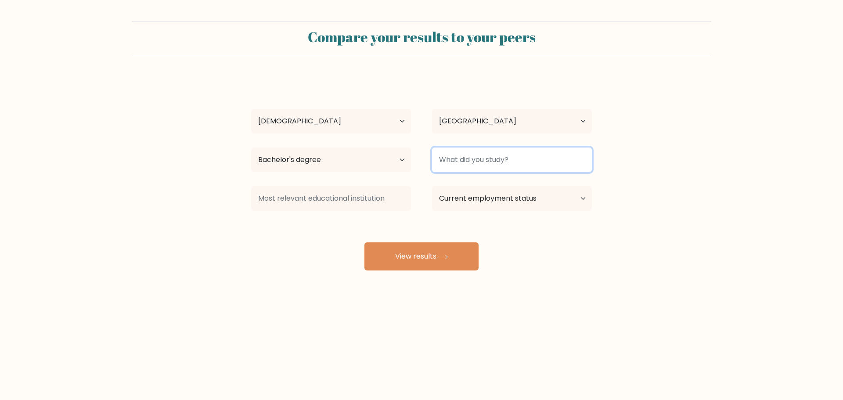
click at [454, 168] on input at bounding box center [512, 160] width 160 height 25
type input "BSHRM"
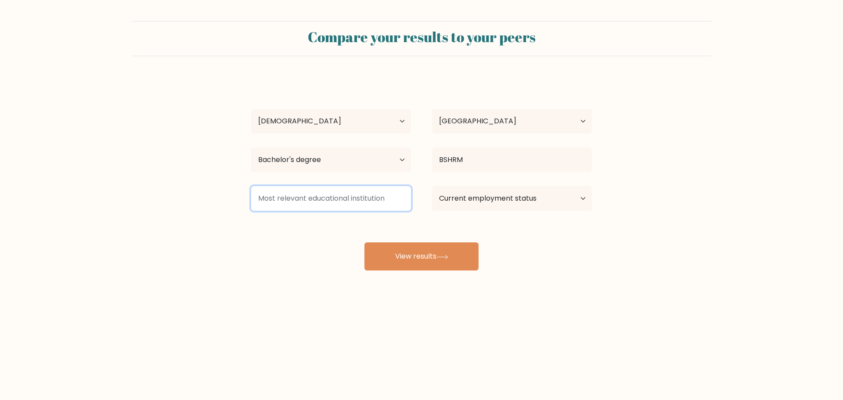
click at [377, 198] on input at bounding box center [331, 198] width 160 height 25
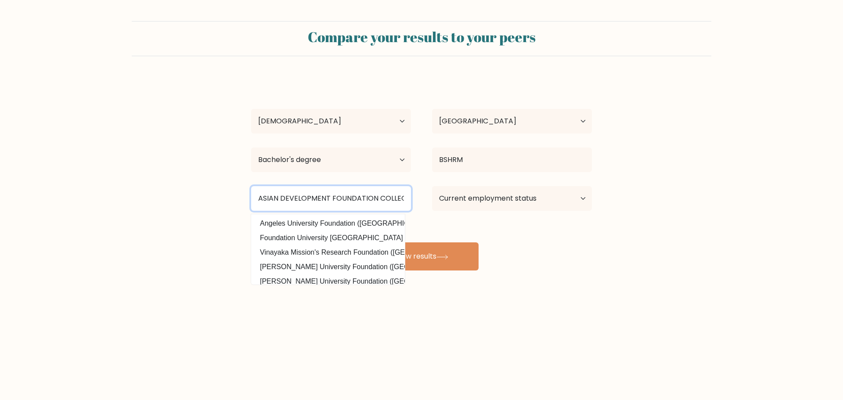
scroll to position [0, 2]
type input "ASIAN DEVELOPMENT FOUNDATION COLLEGE"
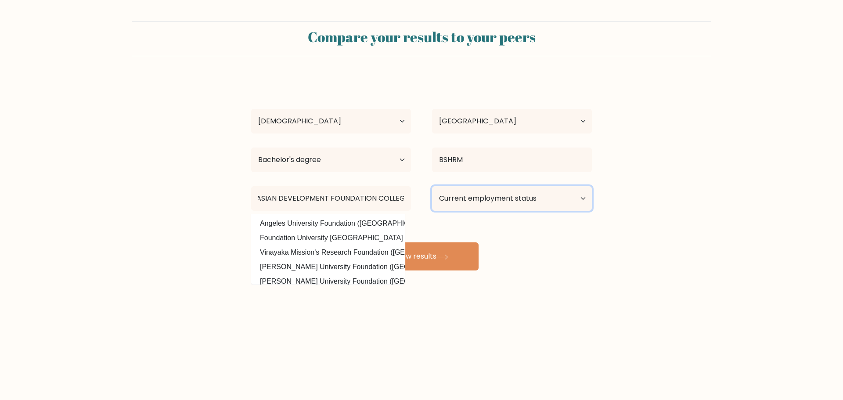
click at [497, 206] on select "Current employment status Employed Student Retired Other / prefer not to answer" at bounding box center [512, 198] width 160 height 25
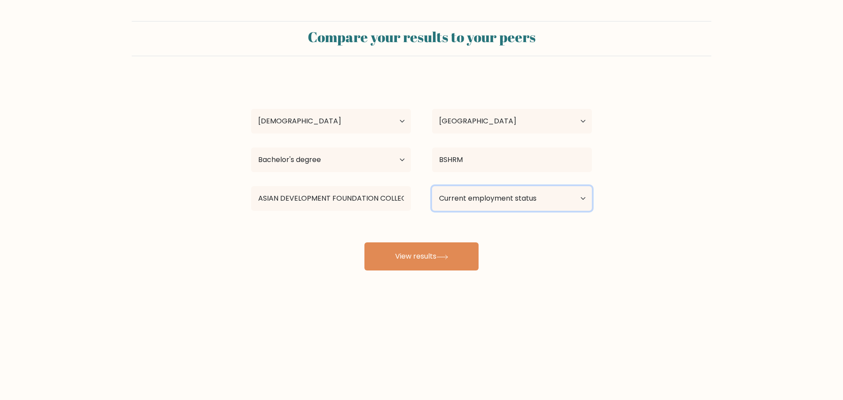
select select "other"
click at [432, 186] on select "Current employment status Employed Student Retired Other / prefer not to answer" at bounding box center [512, 198] width 160 height 25
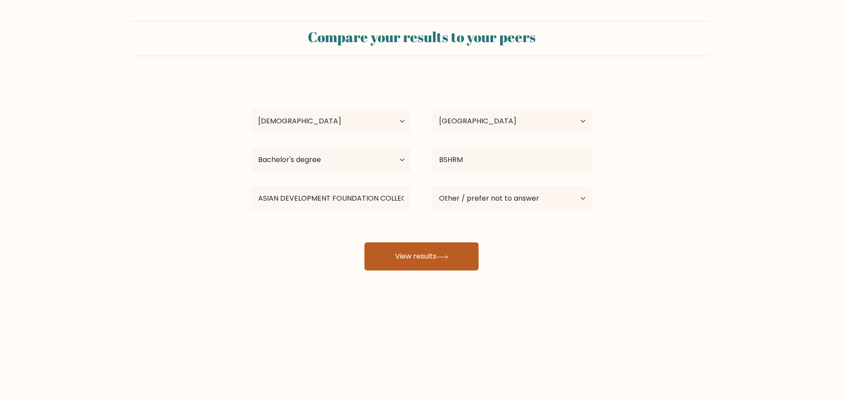
click at [465, 254] on button "View results" at bounding box center [421, 256] width 114 height 28
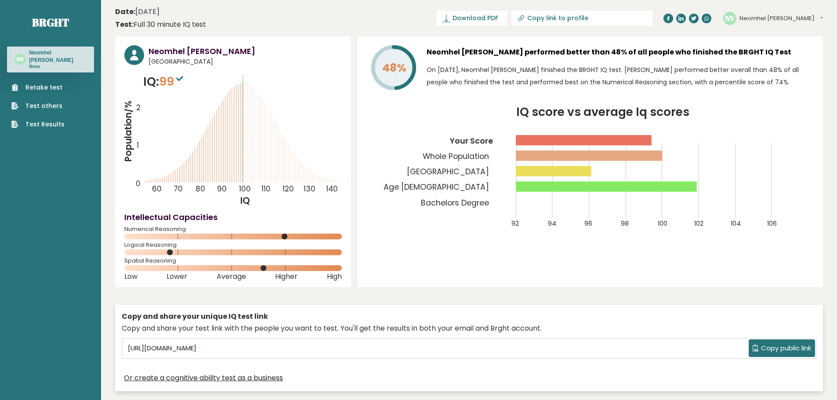
click at [761, 347] on span "Copy public link" at bounding box center [786, 348] width 50 height 10
click at [498, 22] on span "Download PDF" at bounding box center [475, 18] width 46 height 9
click at [761, 26] on div "NV Neomhel [PERSON_NAME] Dashboard Profile Settings Logout" at bounding box center [773, 19] width 100 height 18
click at [797, 155] on icon "IQ score vs average Iq scores 92 94 96 98 100 102 104 106 Your Score Whole Popu…" at bounding box center [590, 173] width 447 height 132
click at [395, 195] on icon "IQ score vs average Iq scores 92 94 96 98 100 102 104 106 Your Score Whole Popu…" at bounding box center [590, 173] width 447 height 132
